Goal: Task Accomplishment & Management: Manage account settings

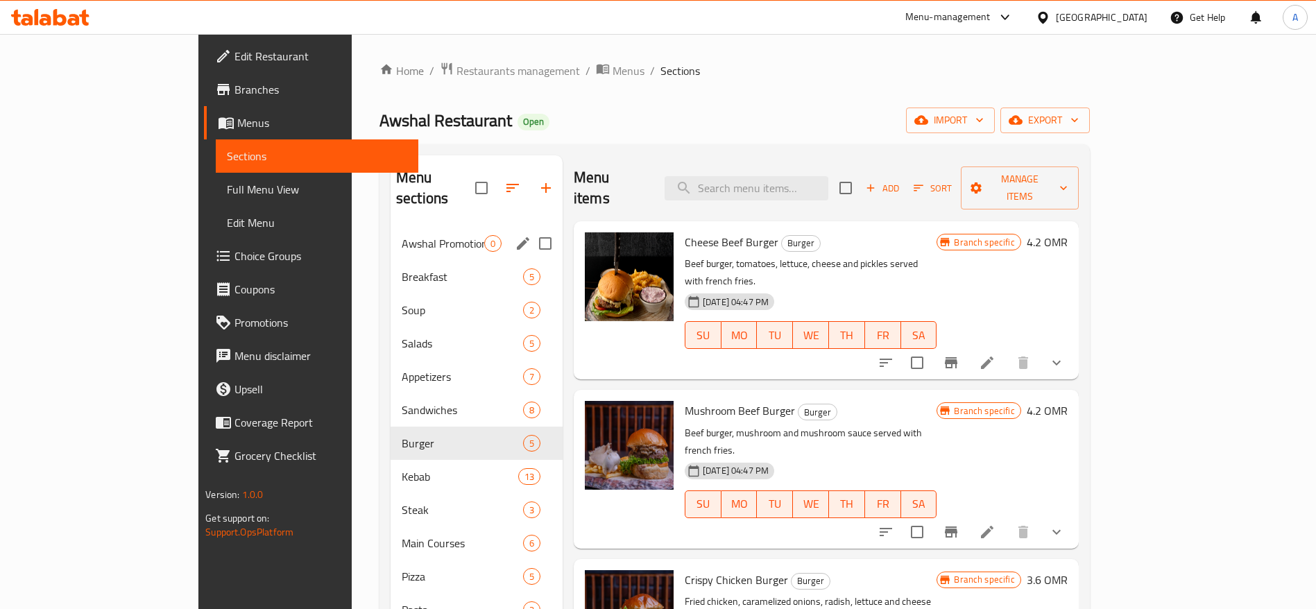
click at [402, 235] on span "Awshal Promotion Offer" at bounding box center [443, 243] width 83 height 17
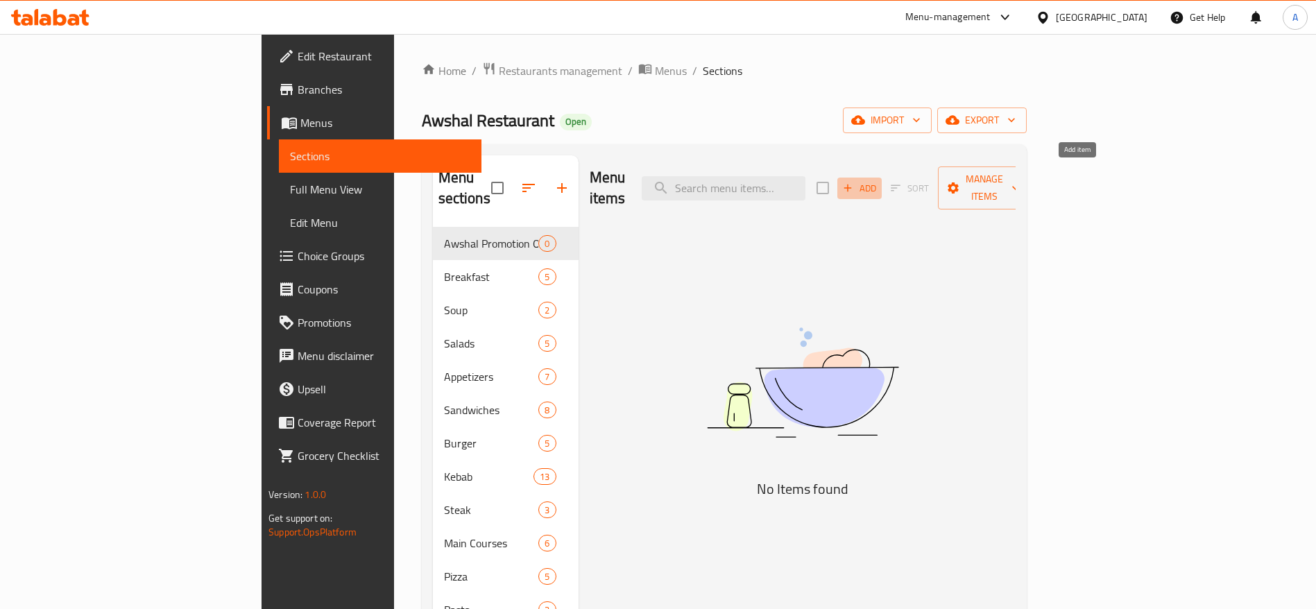
click at [882, 178] on button "Add" at bounding box center [859, 189] width 44 height 22
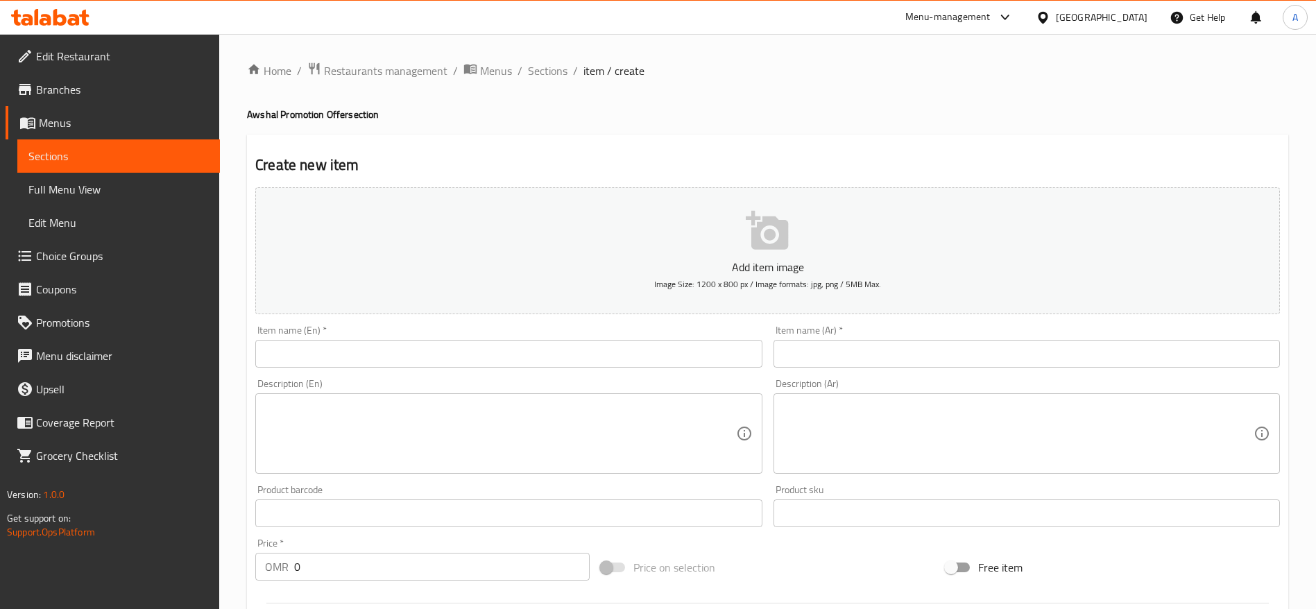
click at [416, 344] on input "text" at bounding box center [508, 354] width 506 height 28
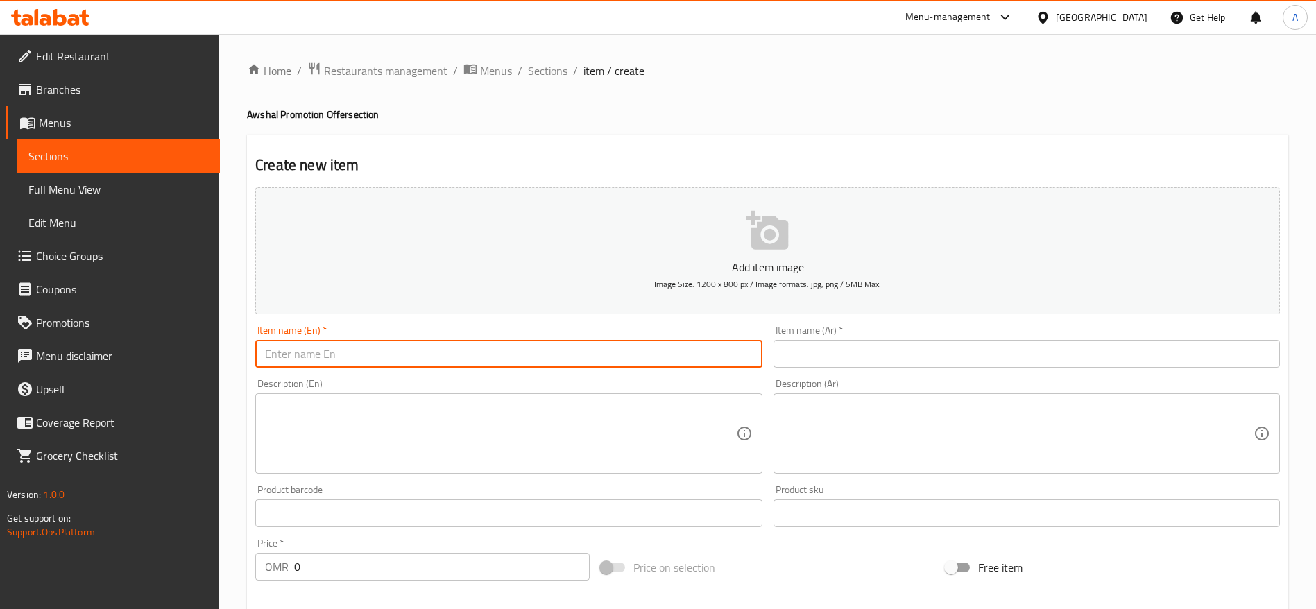
paste input "Buy 2 Burger And Get Crispy Chicken Burger For Free"
click at [563, 344] on input "Buy 2 Burger And Get Crispy Chicken Burger For Free" at bounding box center [508, 354] width 506 height 28
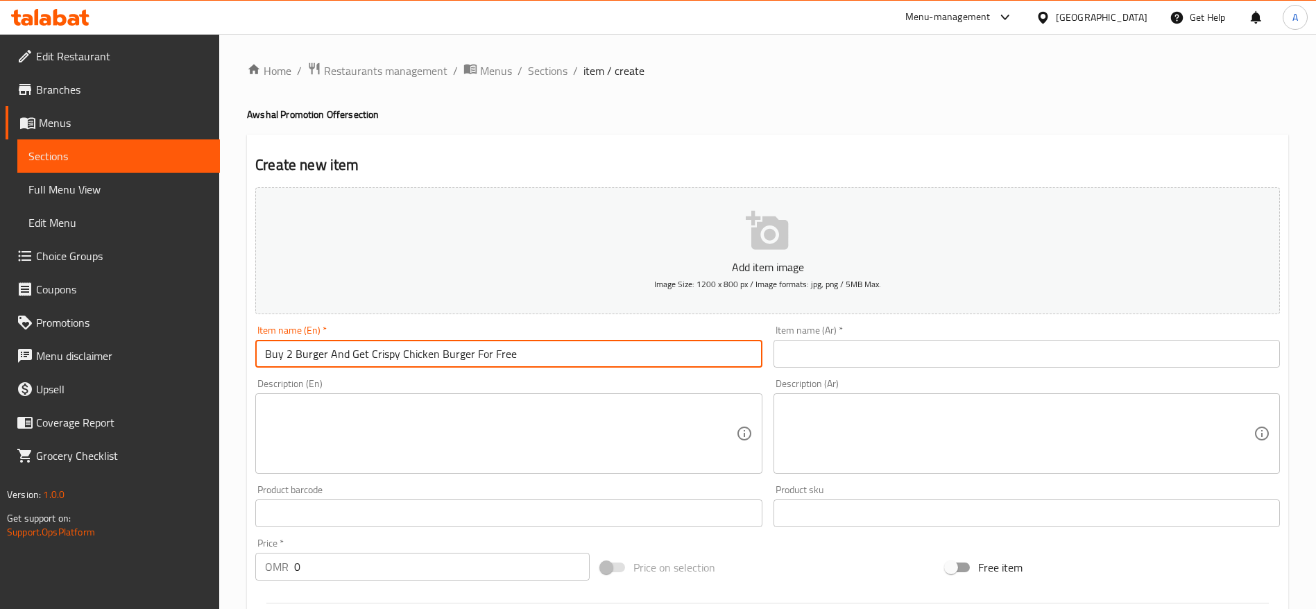
paste input "One"
type input "Buy 2 Burger And Get One Crispy Chicken Burger For Free"
click at [931, 361] on input "text" at bounding box center [1026, 354] width 506 height 28
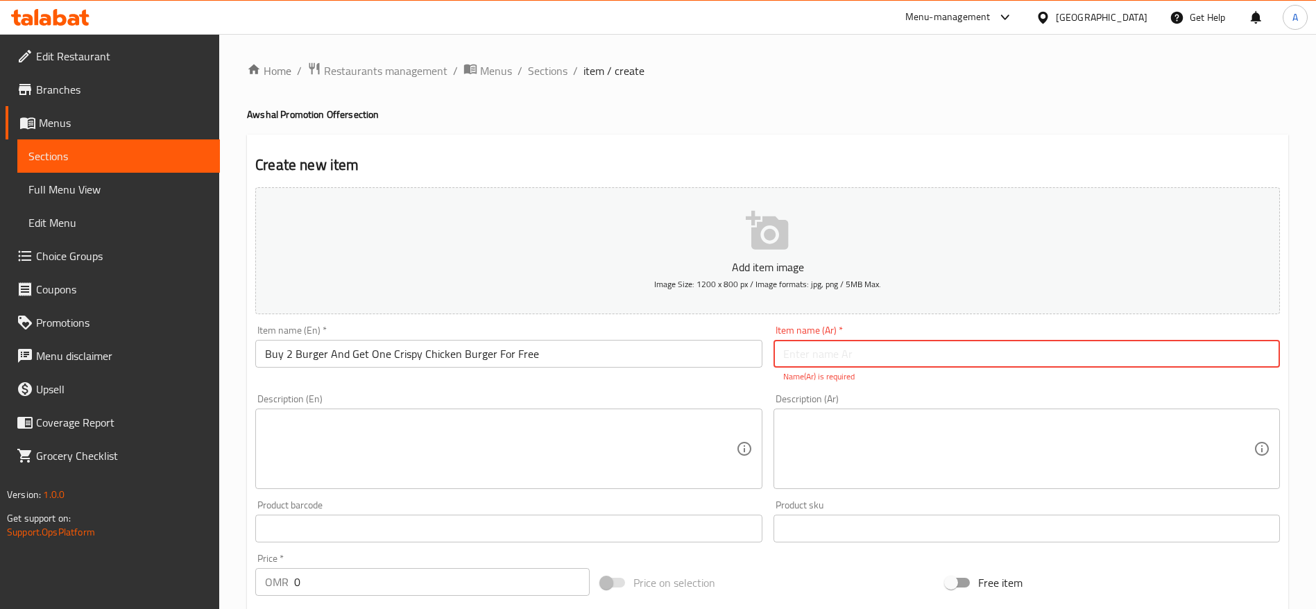
paste input "إشتري 2 برجر وأحصل على 1 برجر دجاج مقرمش مجانا"
type input "إشتري 2 برجر وأحصل على 1 برجر دجاج مقرمش مجانا"
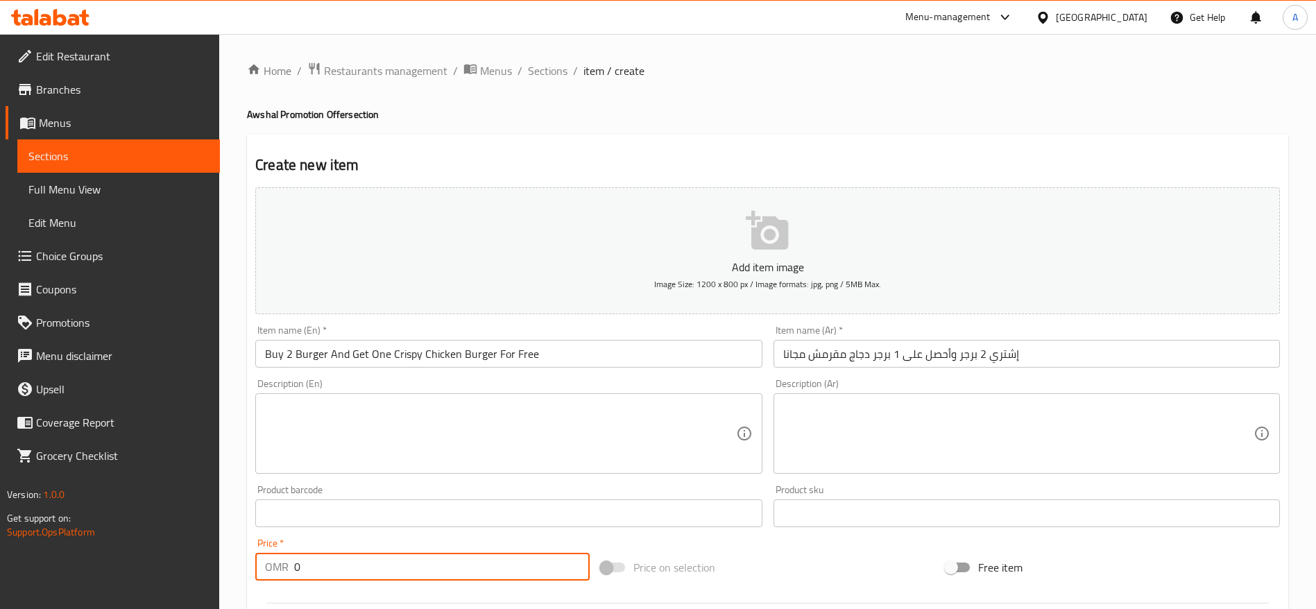
drag, startPoint x: 384, startPoint y: 592, endPoint x: 172, endPoint y: 580, distance: 211.9
click at [172, 580] on div "Edit Restaurant Branches Menus Sections Full Menu View Edit Menu Choice Groups …" at bounding box center [658, 507] width 1316 height 946
type input "9.5"
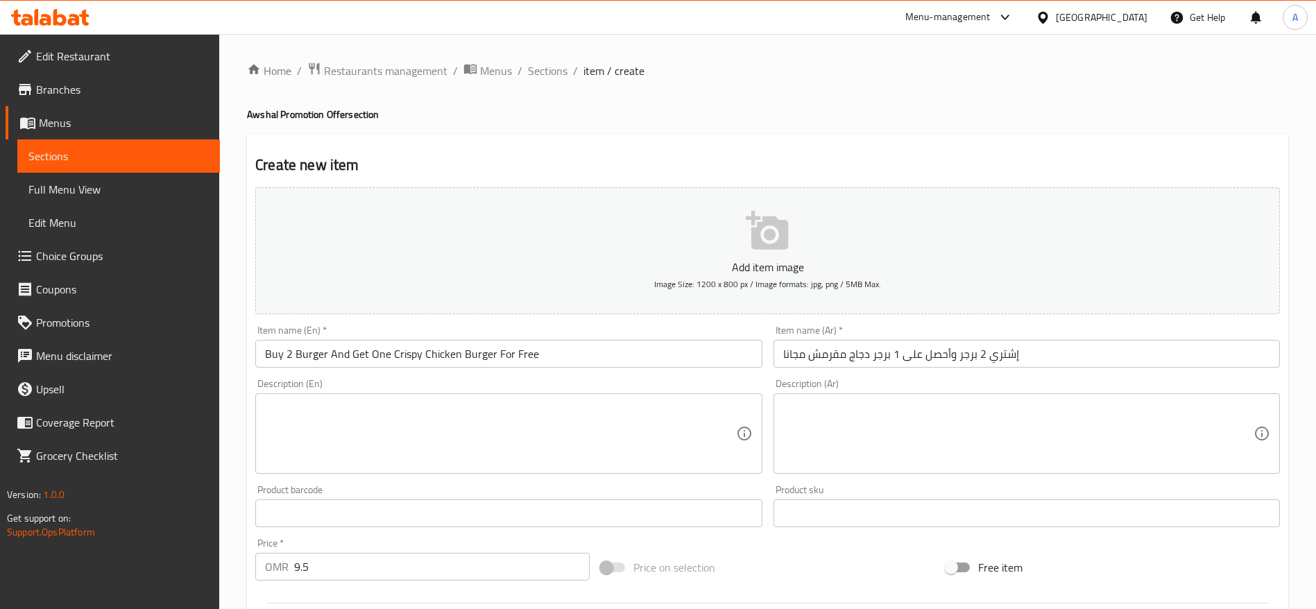
click at [431, 392] on div "Description (En) Description (En)" at bounding box center [508, 426] width 506 height 95
click at [434, 420] on textarea at bounding box center [500, 434] width 470 height 66
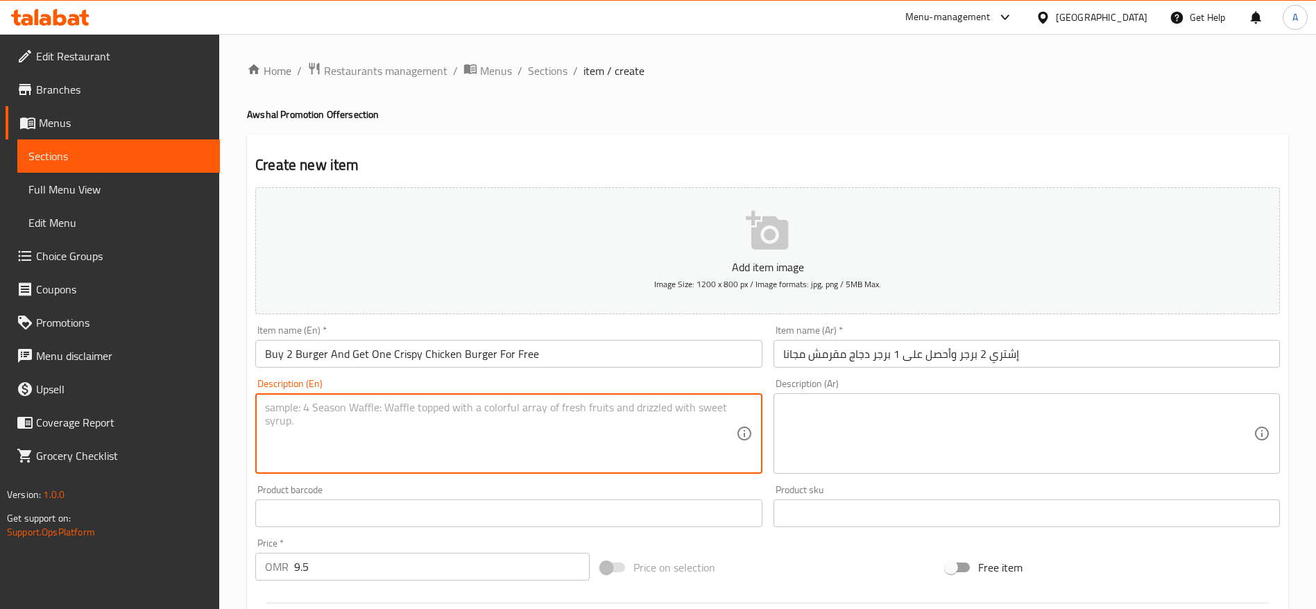
click at [999, 422] on textarea at bounding box center [1018, 434] width 470 height 66
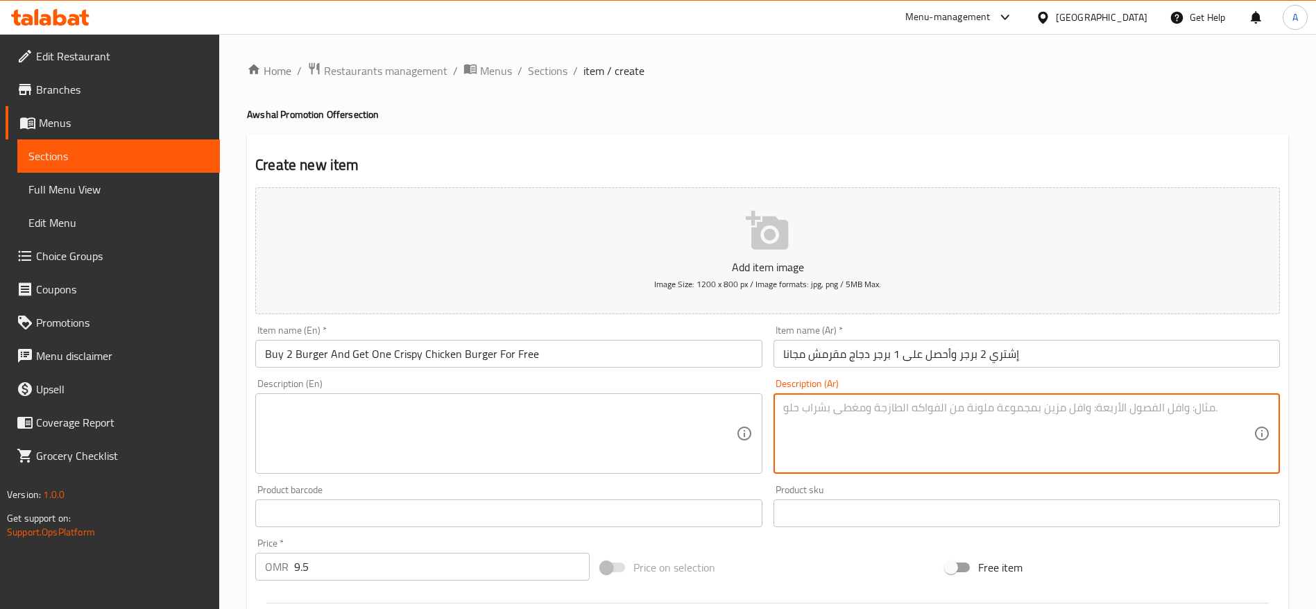
click at [716, 223] on button "Add item image Image Size: 1200 x 800 px / Image formats: jpg, png / 5MB Max." at bounding box center [767, 250] width 1025 height 127
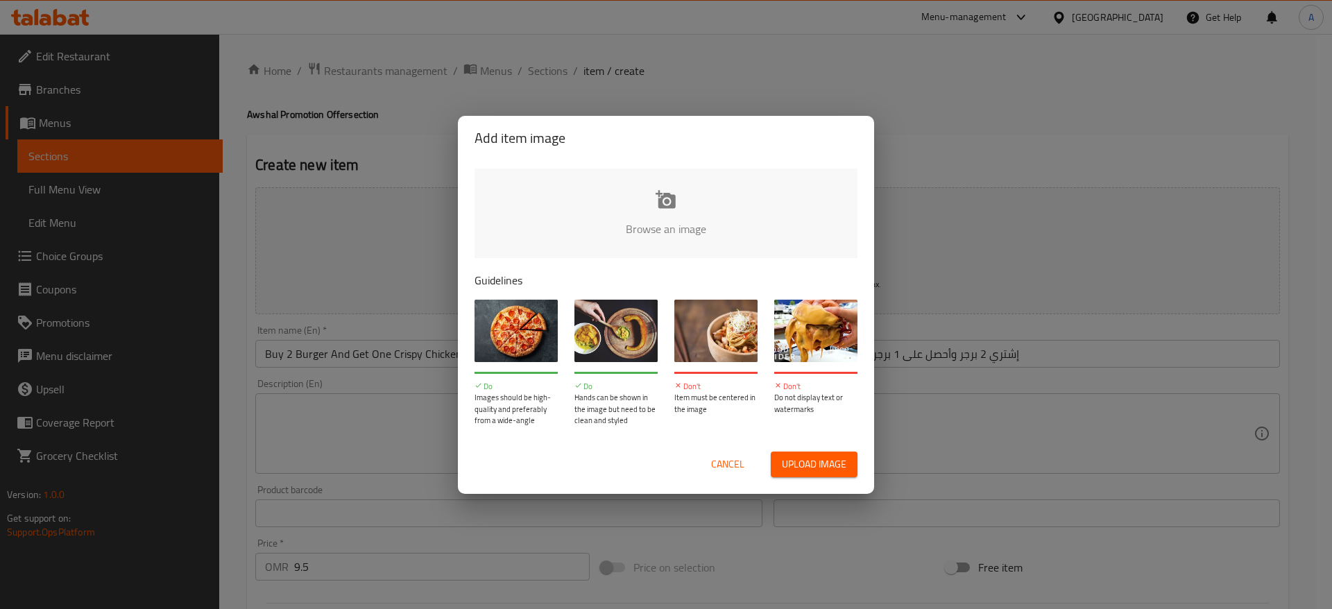
click at [658, 188] on input "file" at bounding box center [1134, 234] width 1321 height 130
click at [727, 465] on span "Cancel" at bounding box center [727, 464] width 33 height 17
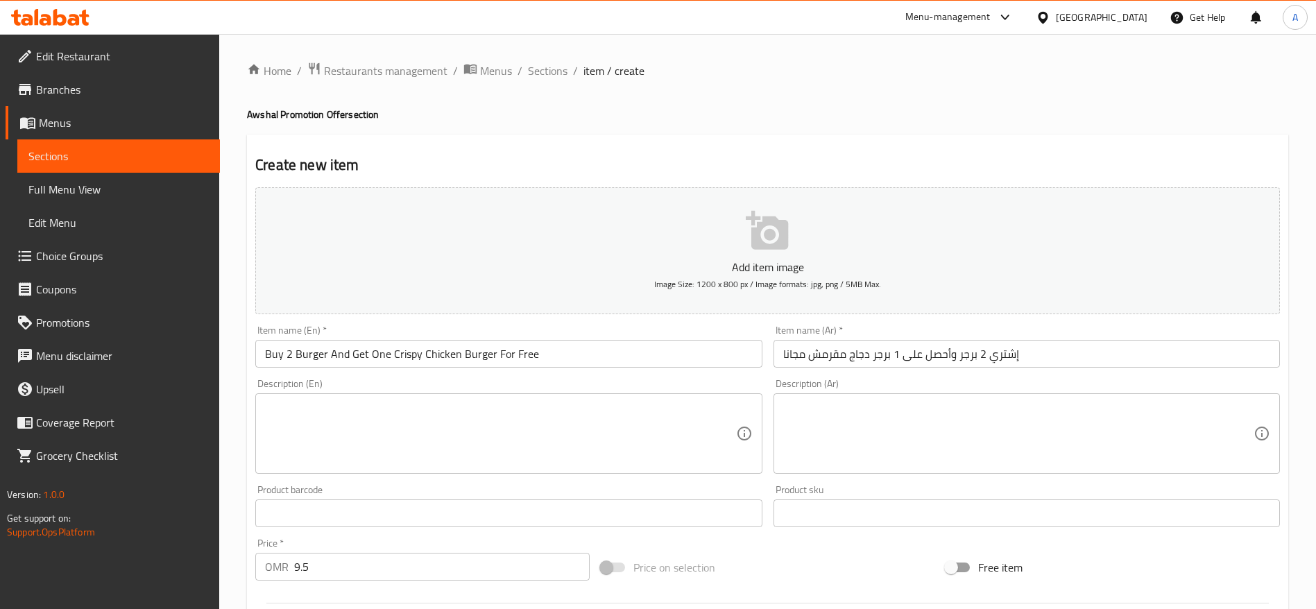
scroll to position [371, 0]
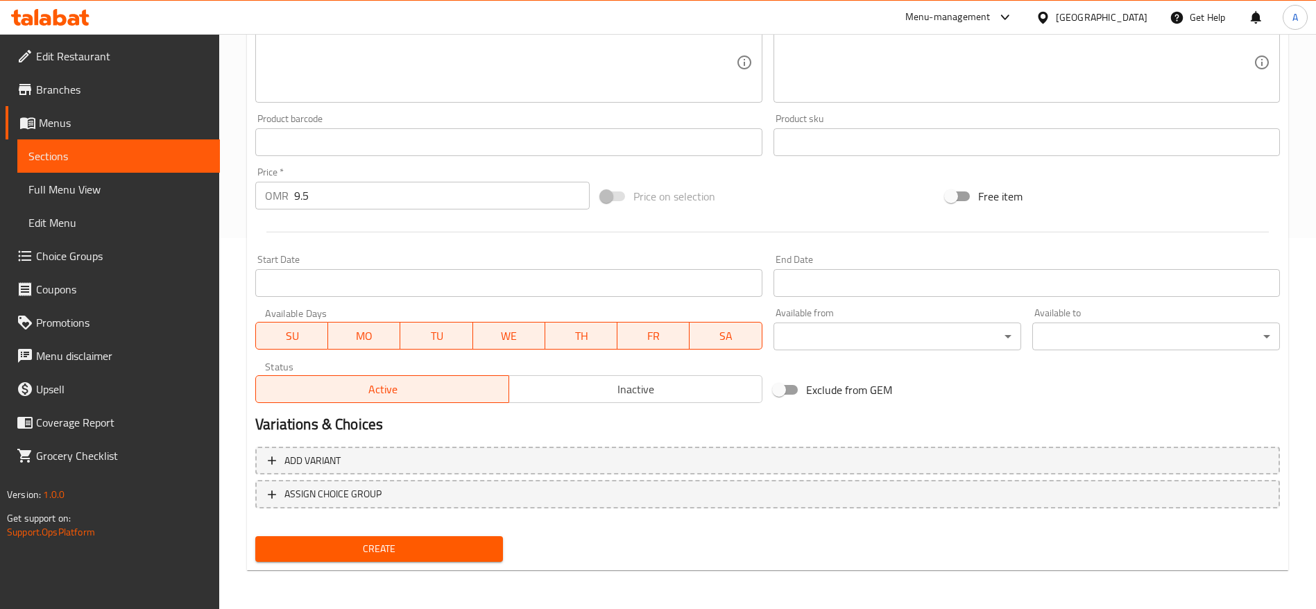
click at [414, 548] on span "Create" at bounding box center [378, 548] width 225 height 17
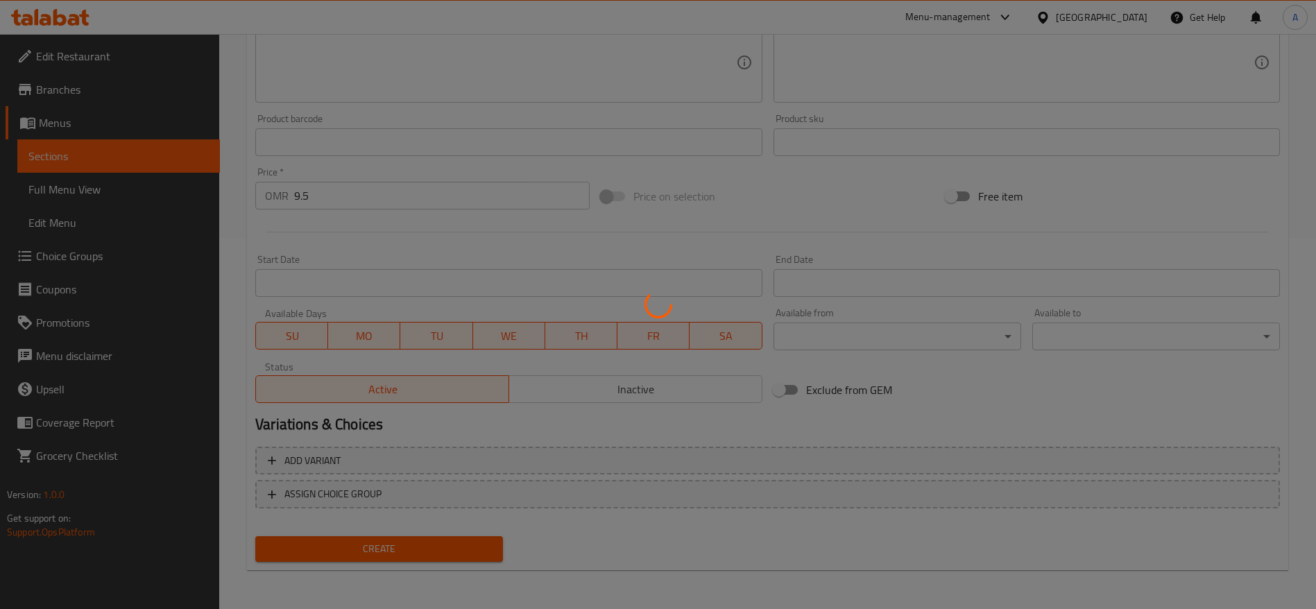
scroll to position [0, 0]
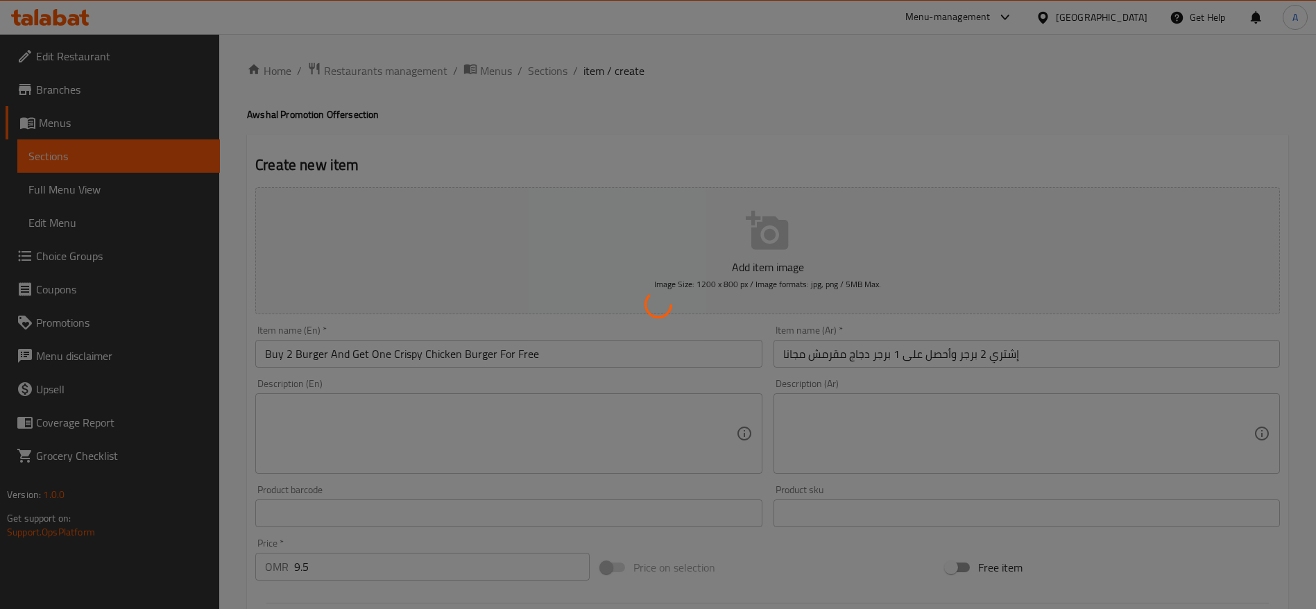
type input "0"
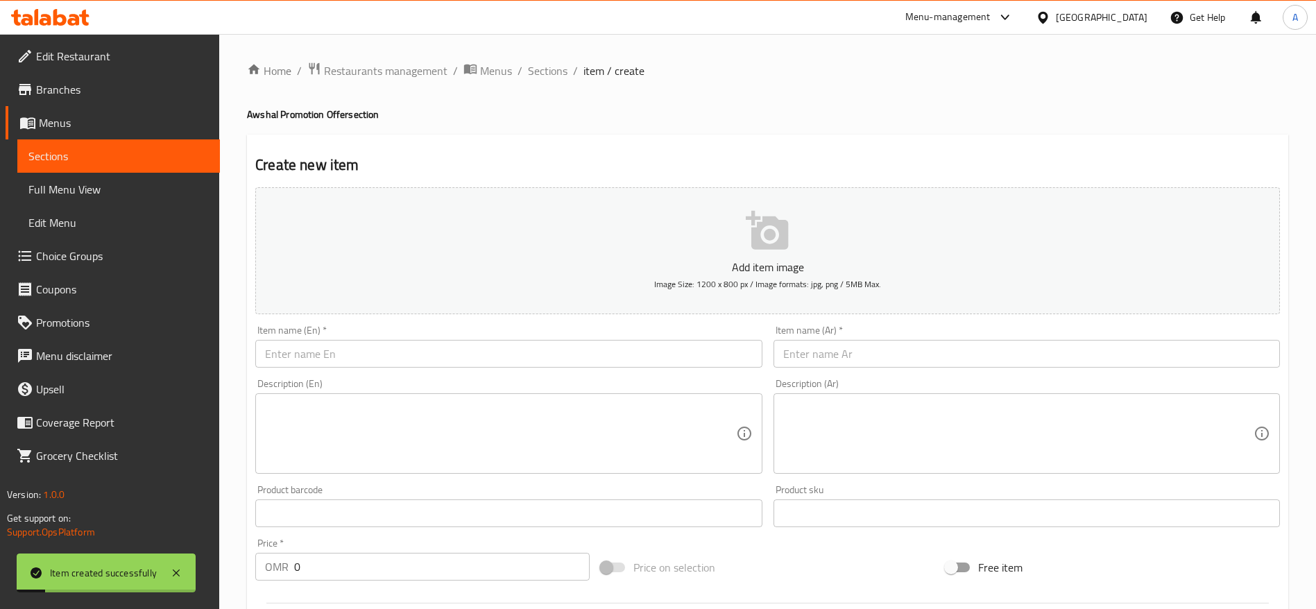
click at [132, 151] on span "Sections" at bounding box center [118, 156] width 180 height 17
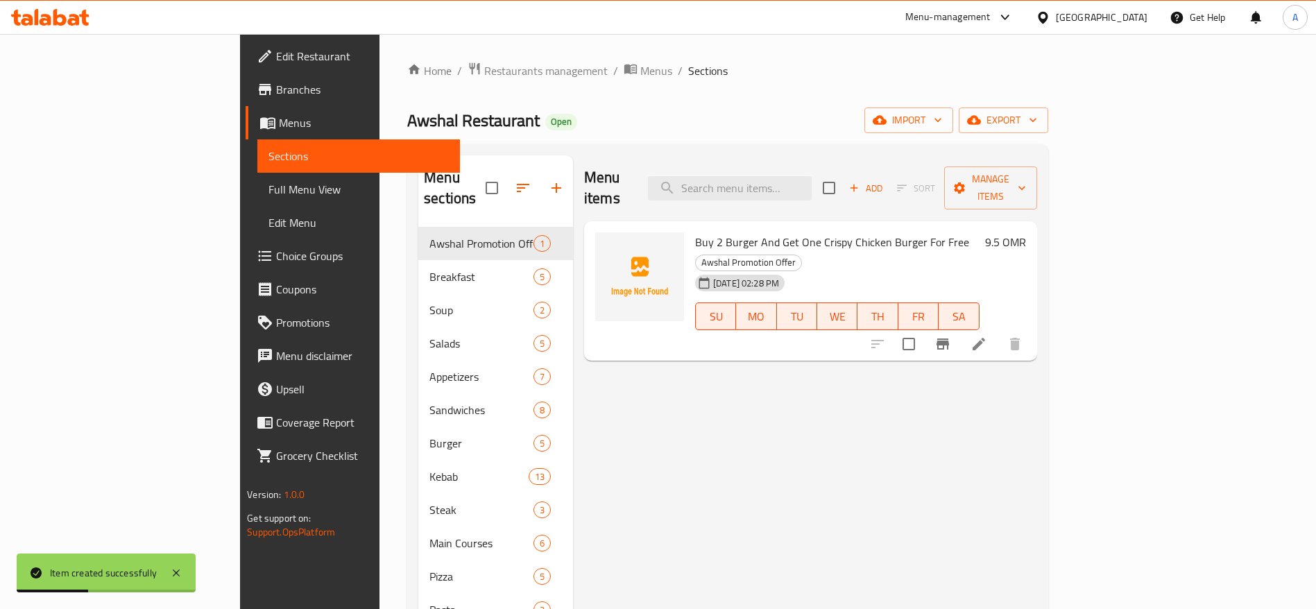
click at [608, 245] on icon "upload picture" at bounding box center [615, 251] width 14 height 12
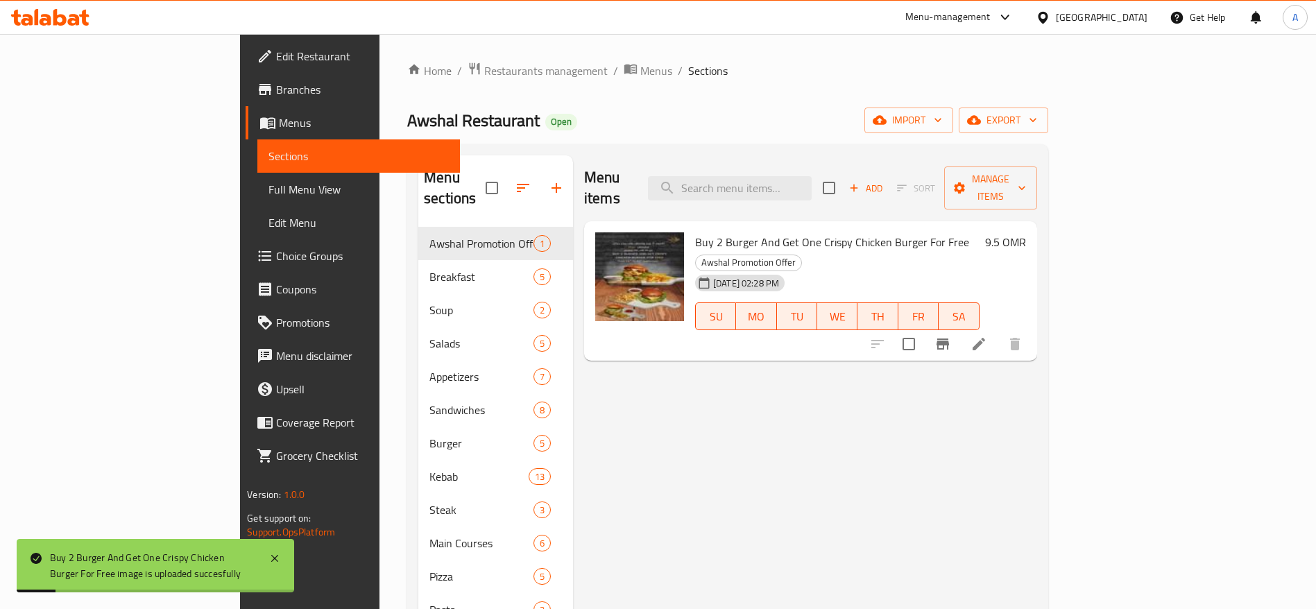
click at [998, 332] on li at bounding box center [978, 344] width 39 height 25
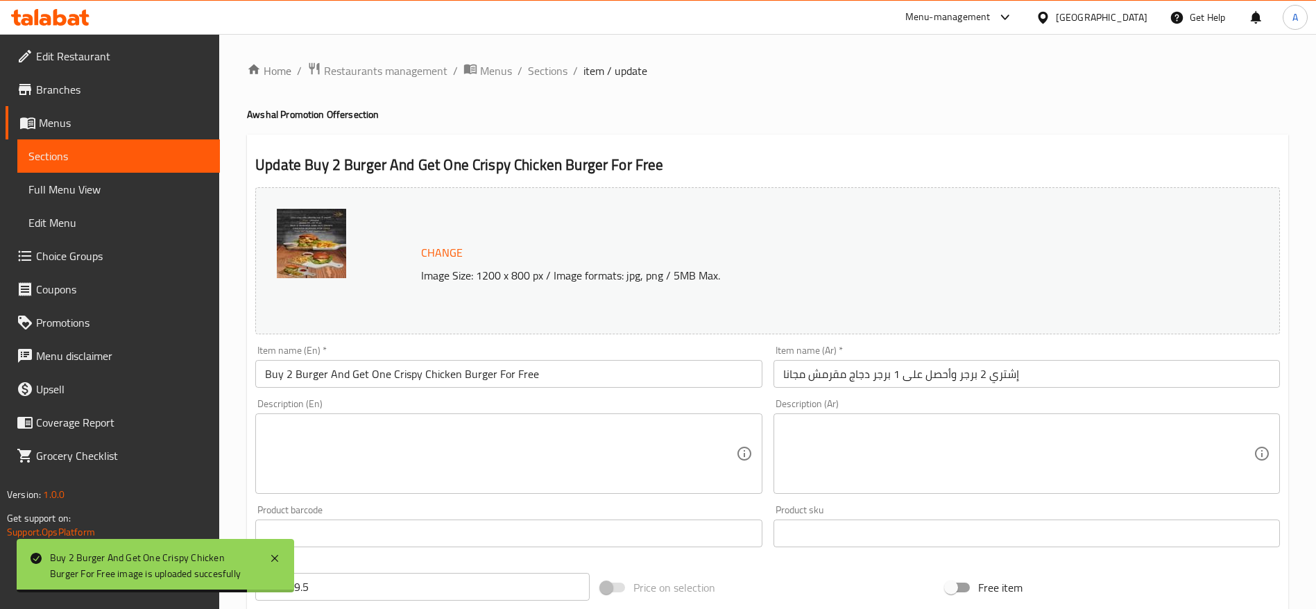
click at [622, 458] on textarea at bounding box center [500, 454] width 470 height 66
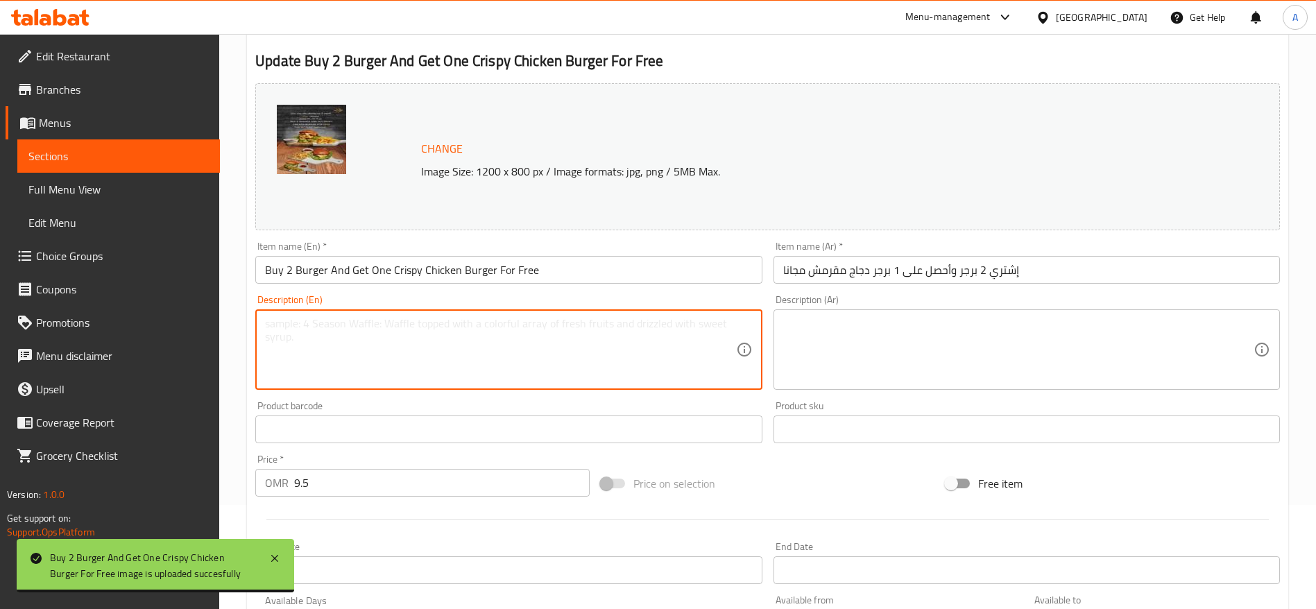
scroll to position [312, 0]
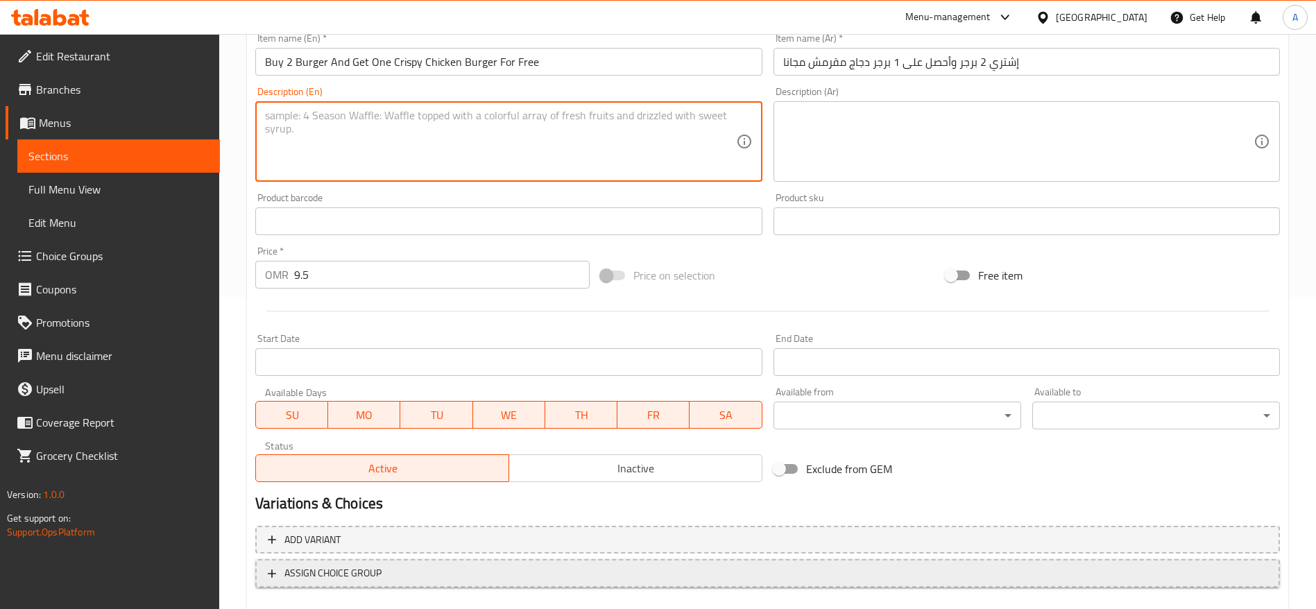
click at [385, 573] on span "ASSIGN CHOICE GROUP" at bounding box center [768, 573] width 1000 height 17
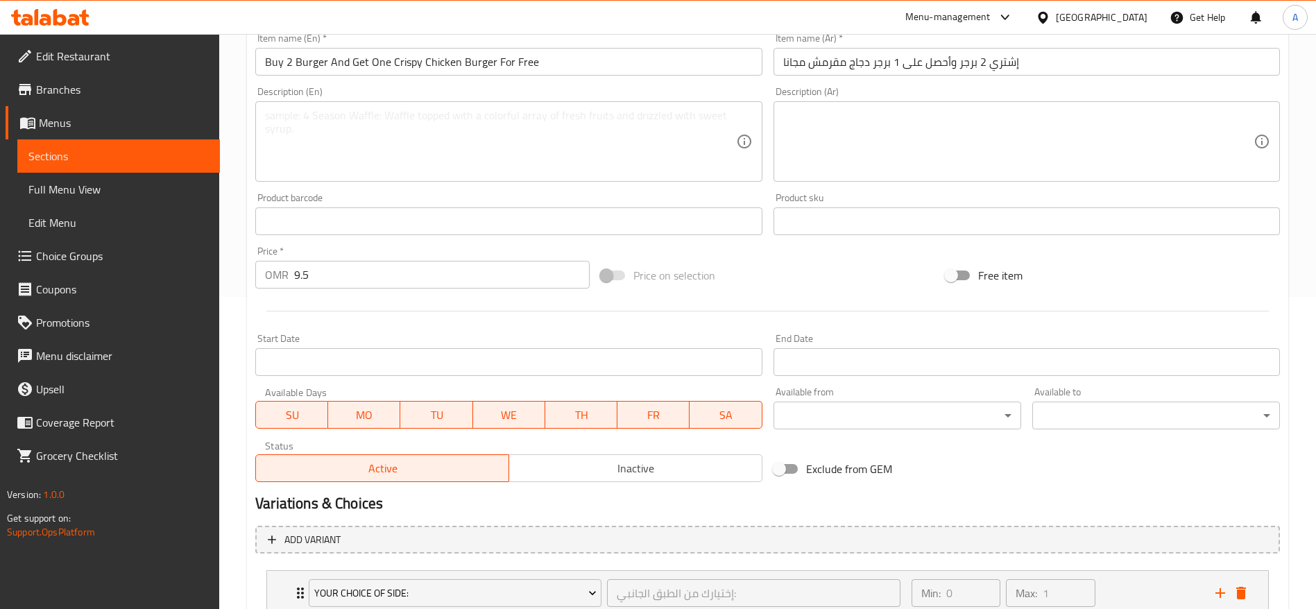
scroll to position [414, 0]
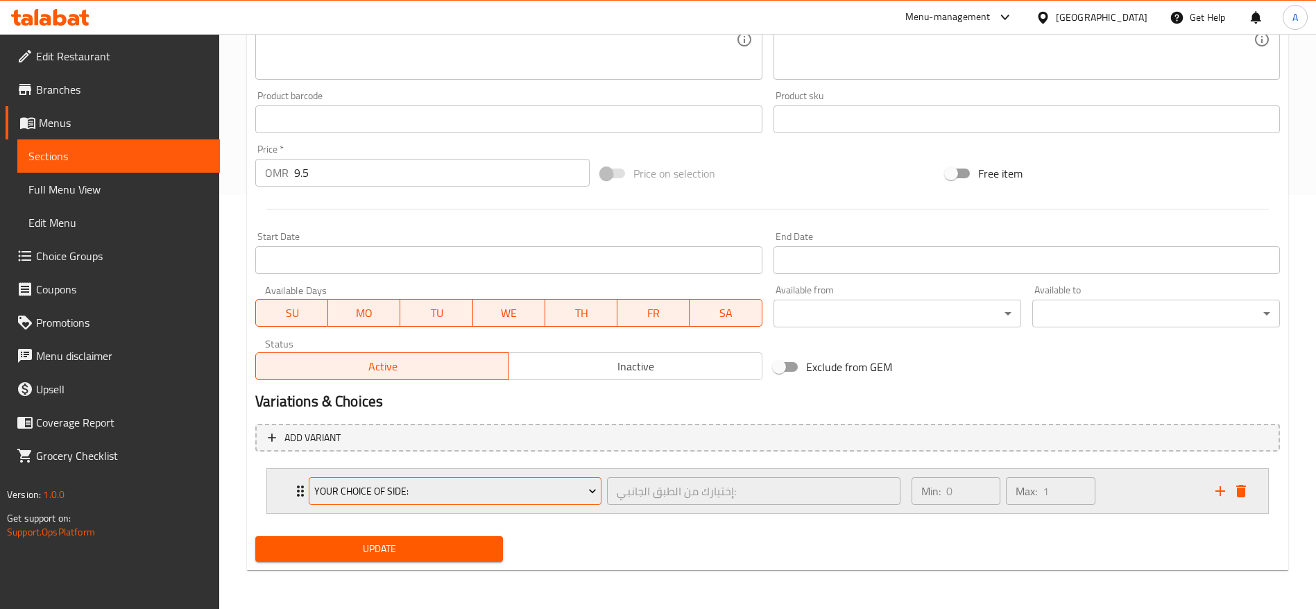
click at [567, 487] on span "Your Choice Of Side:" at bounding box center [455, 491] width 282 height 17
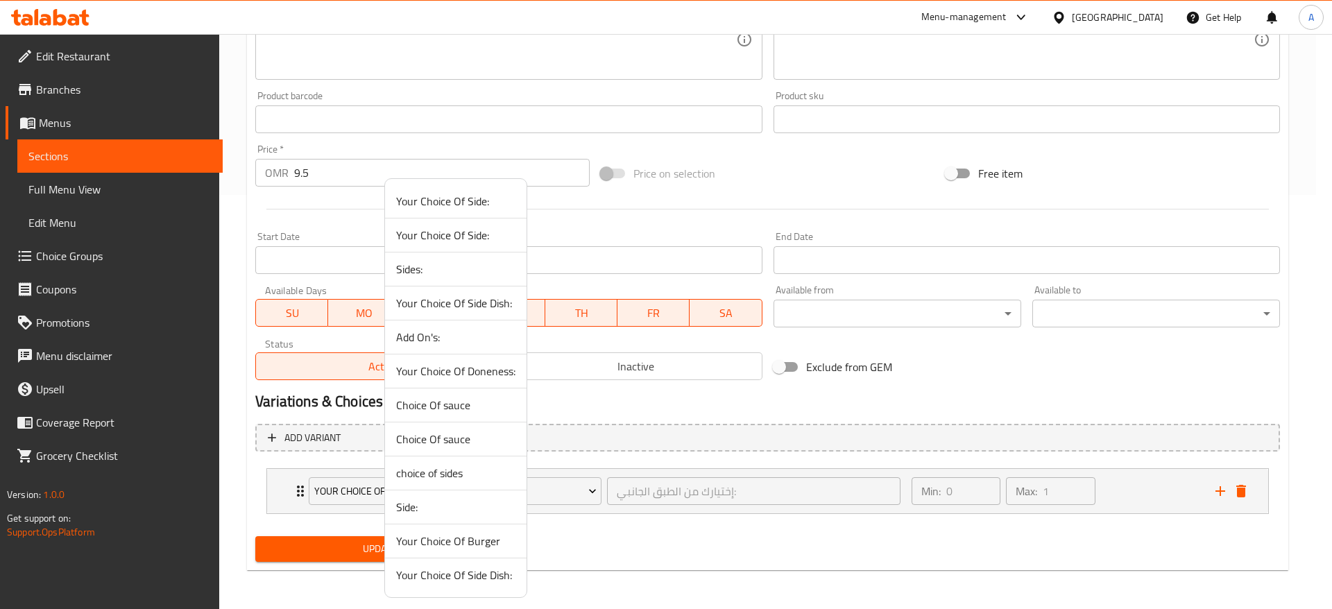
click at [484, 534] on span "Your Choice Of Burger" at bounding box center [455, 541] width 119 height 17
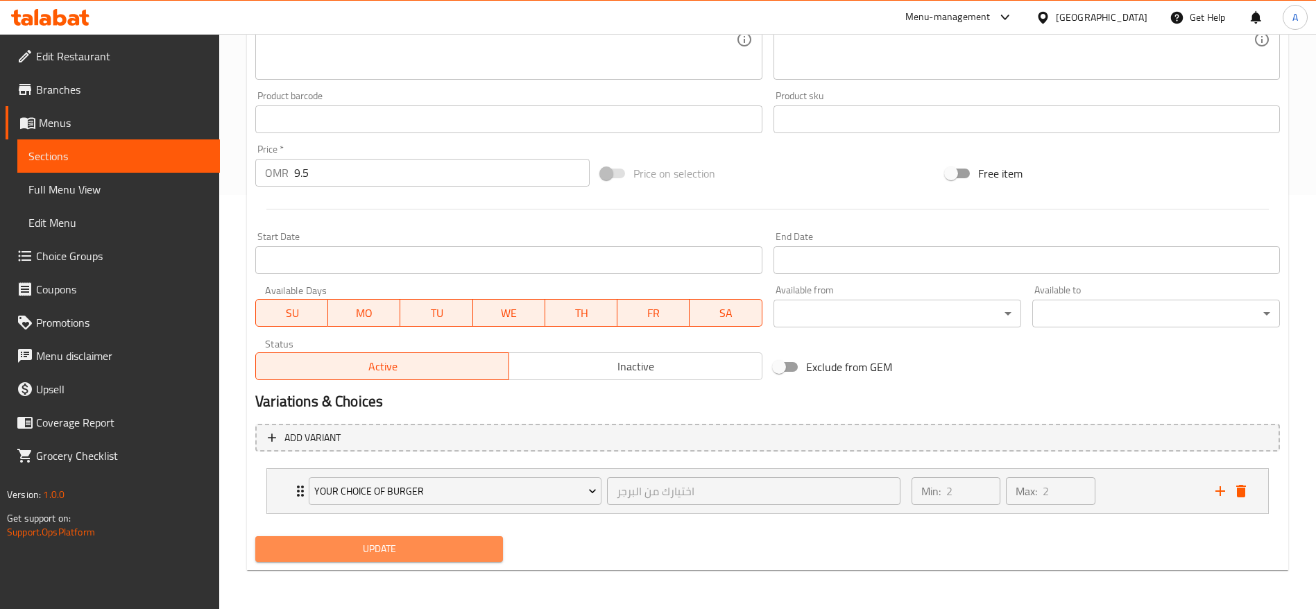
click at [433, 556] on span "Update" at bounding box center [378, 548] width 225 height 17
